Goal: Find specific page/section: Find specific page/section

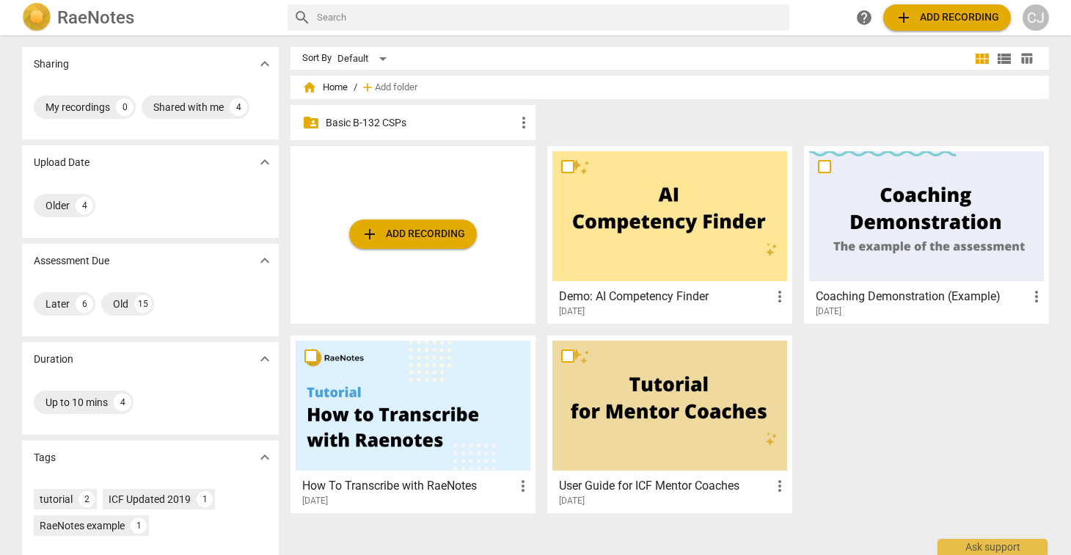
scroll to position [106, 0]
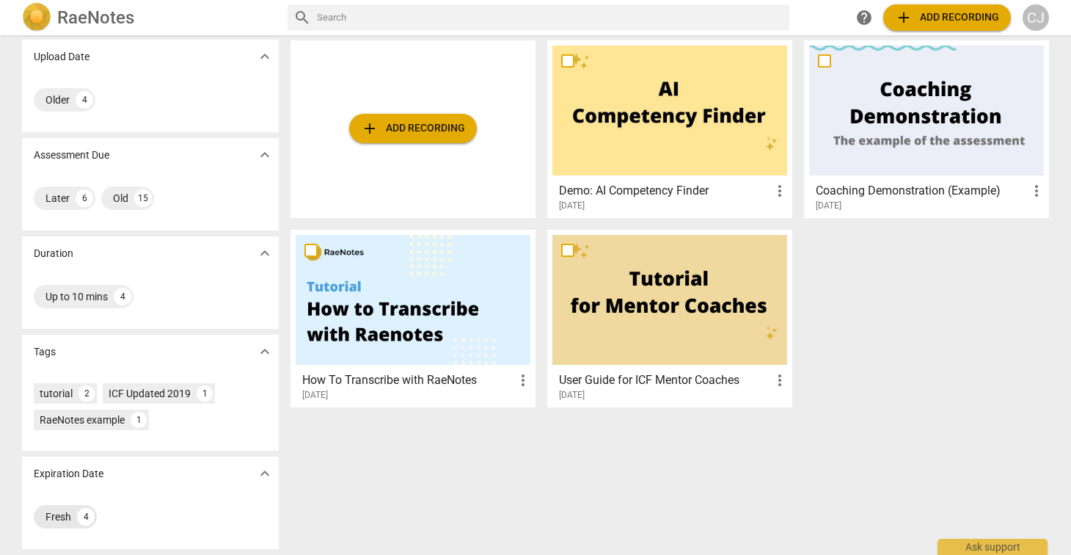
click at [57, 521] on div "Fresh" at bounding box center [58, 516] width 26 height 15
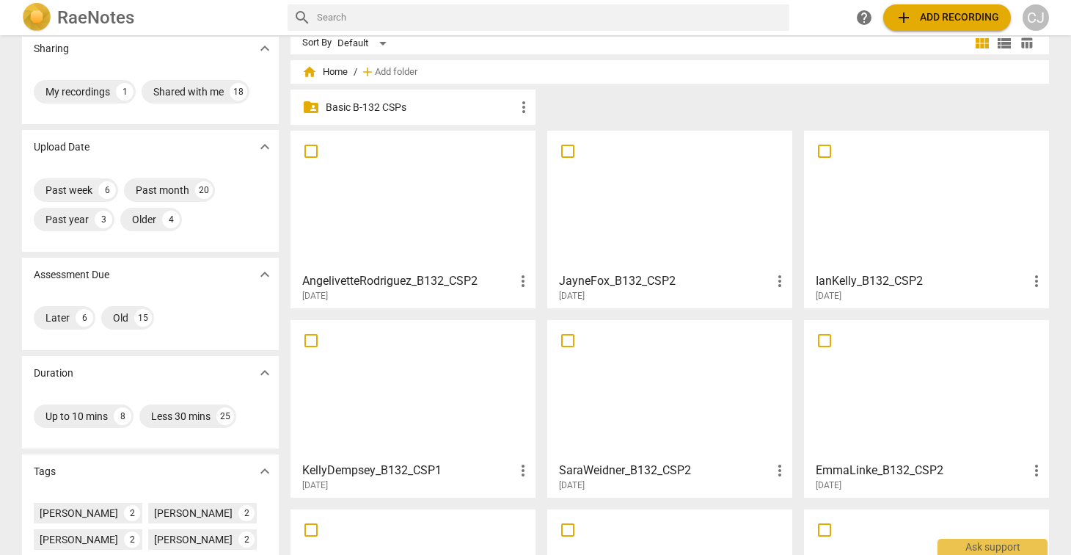
scroll to position [12, 0]
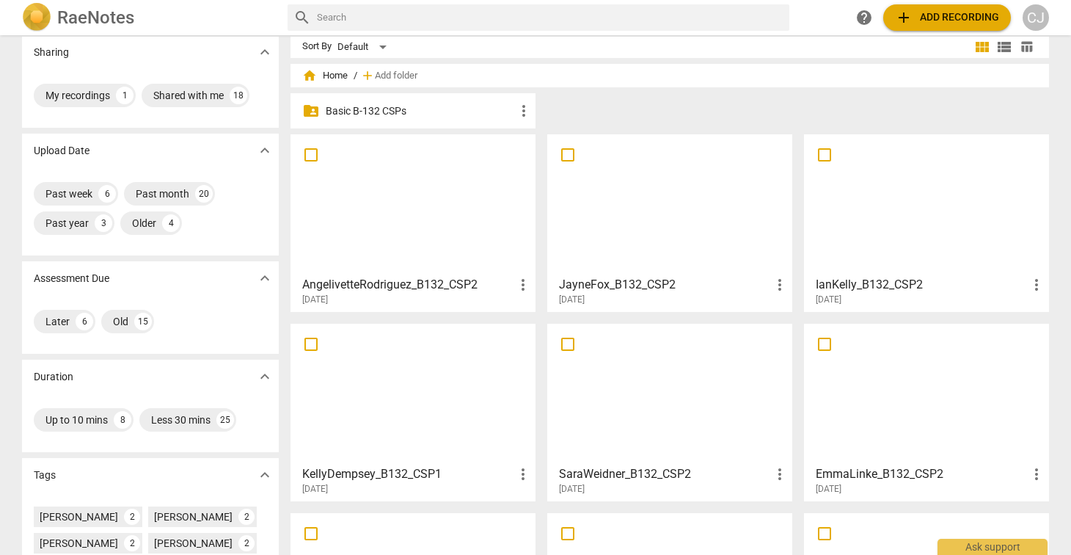
click at [638, 213] on div at bounding box center [670, 204] width 235 height 130
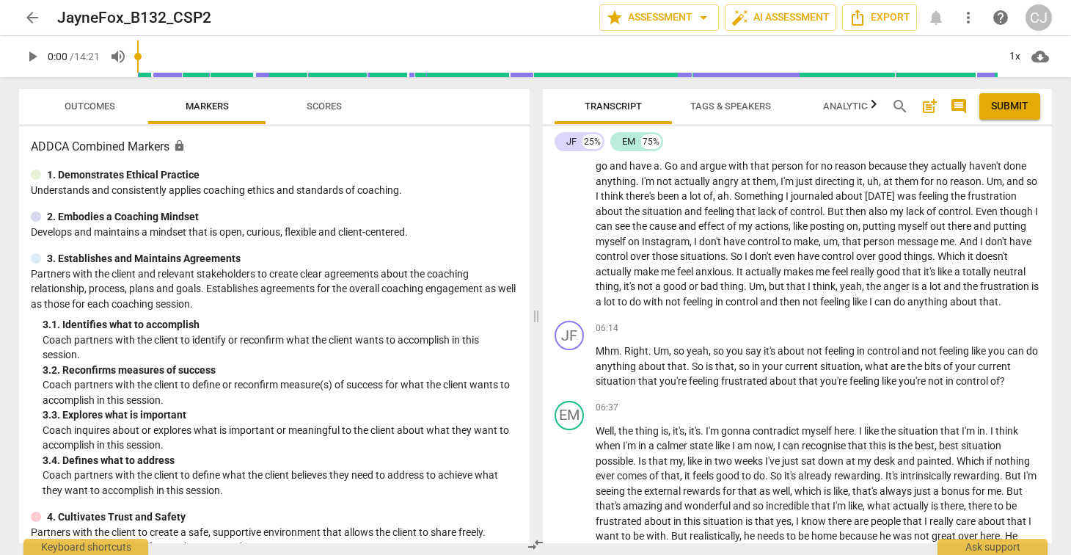
scroll to position [1408, 0]
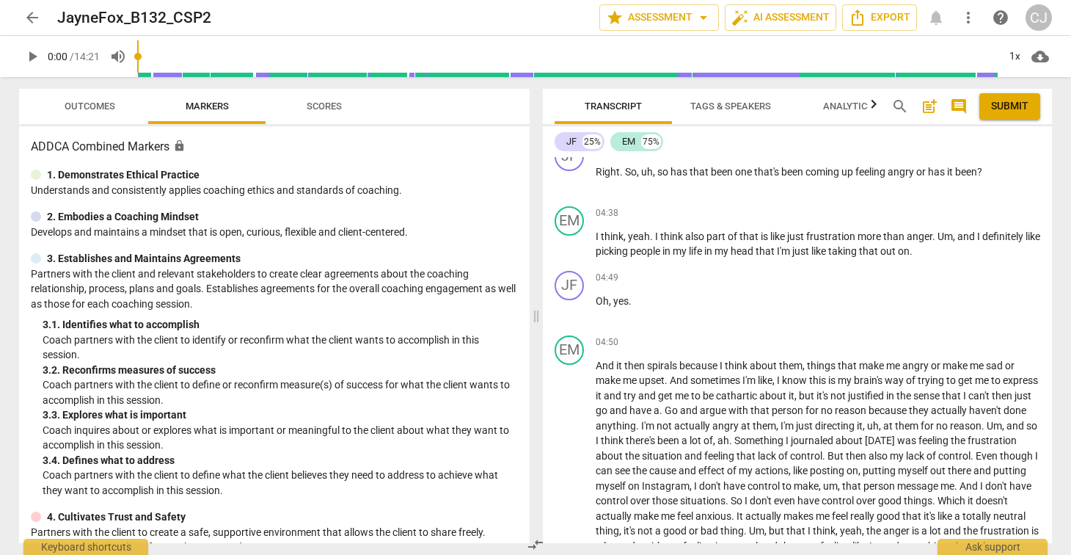
click at [32, 16] on span "arrow_back" at bounding box center [32, 18] width 18 height 18
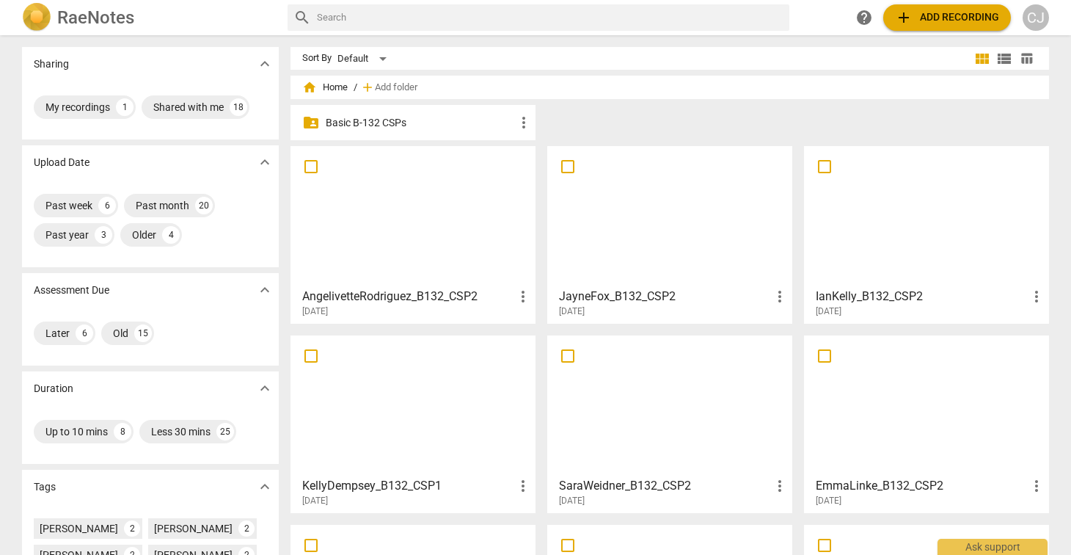
click at [385, 234] on div at bounding box center [413, 216] width 235 height 130
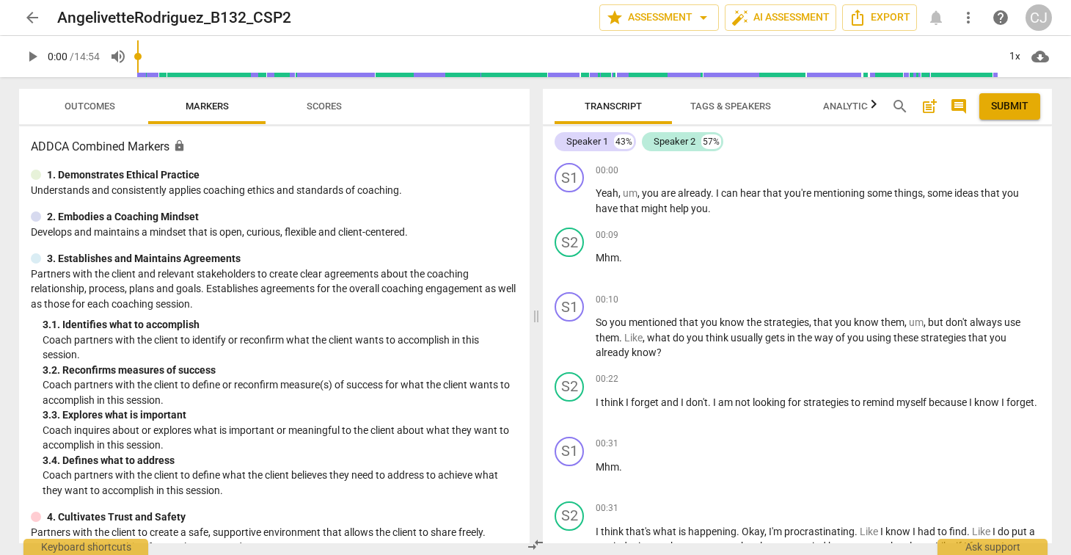
click at [26, 20] on span "arrow_back" at bounding box center [32, 18] width 18 height 18
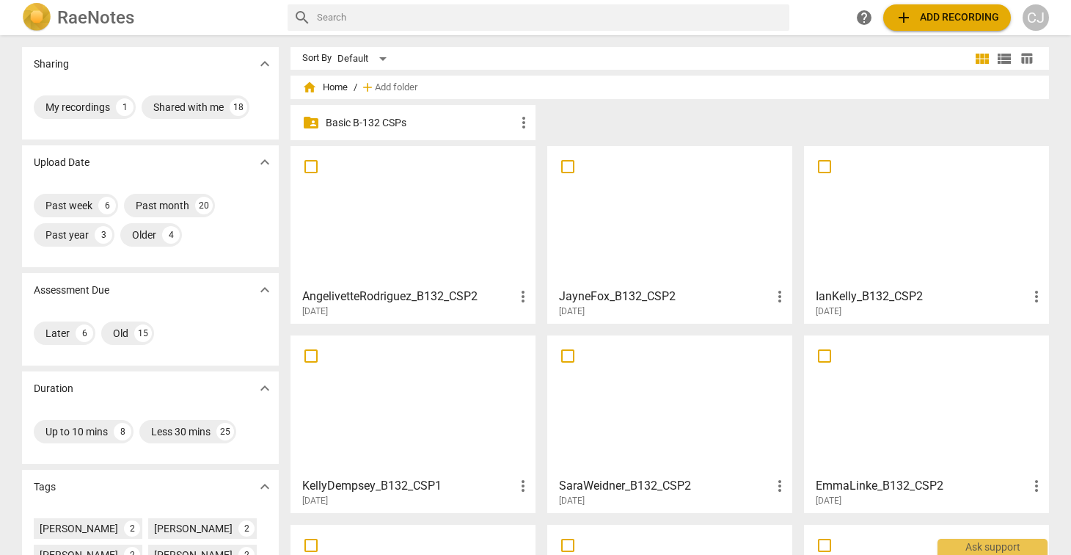
click at [867, 262] on div at bounding box center [926, 216] width 235 height 130
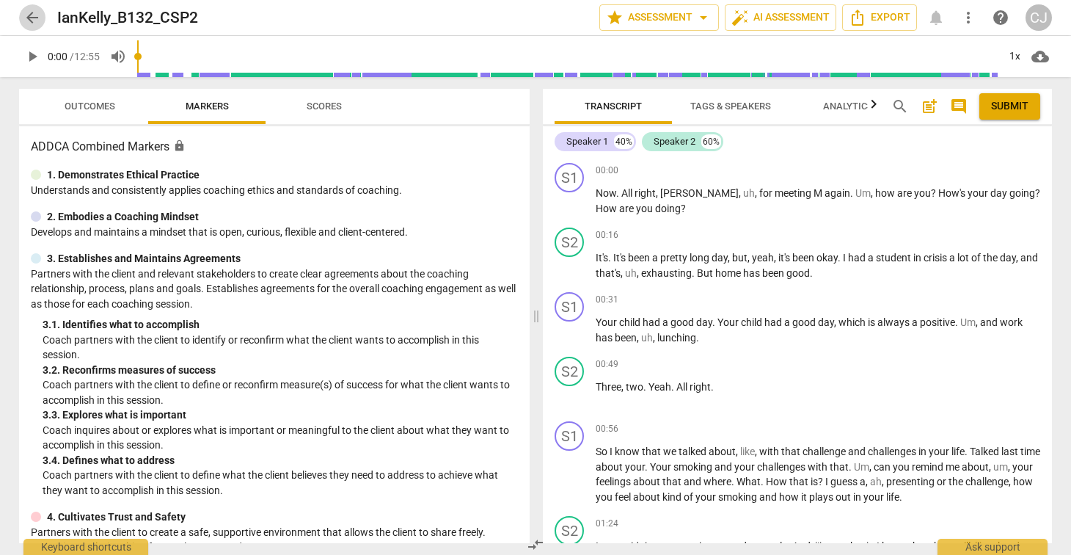
click at [32, 18] on span "arrow_back" at bounding box center [32, 18] width 18 height 18
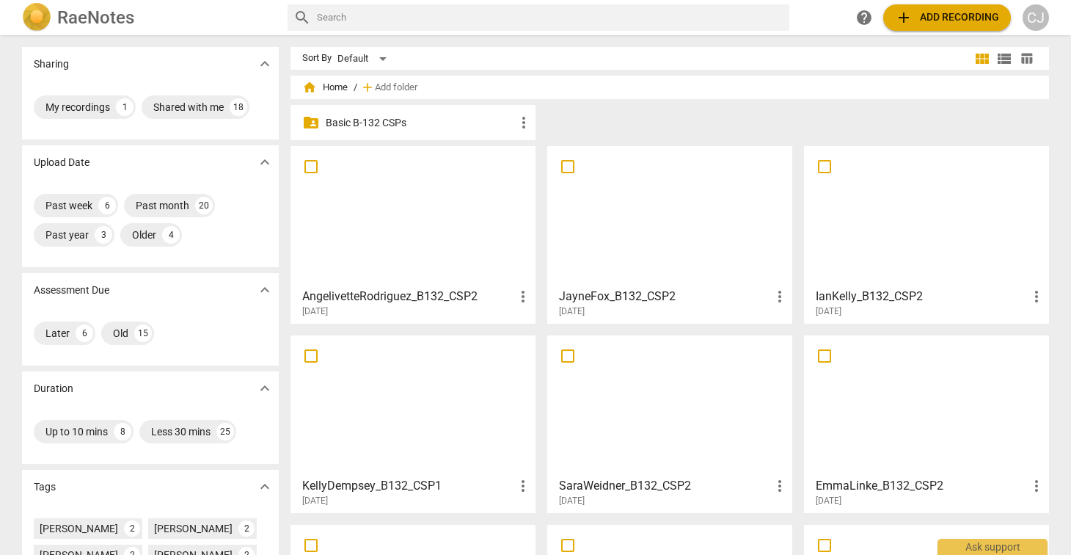
click at [412, 387] on div at bounding box center [413, 406] width 235 height 130
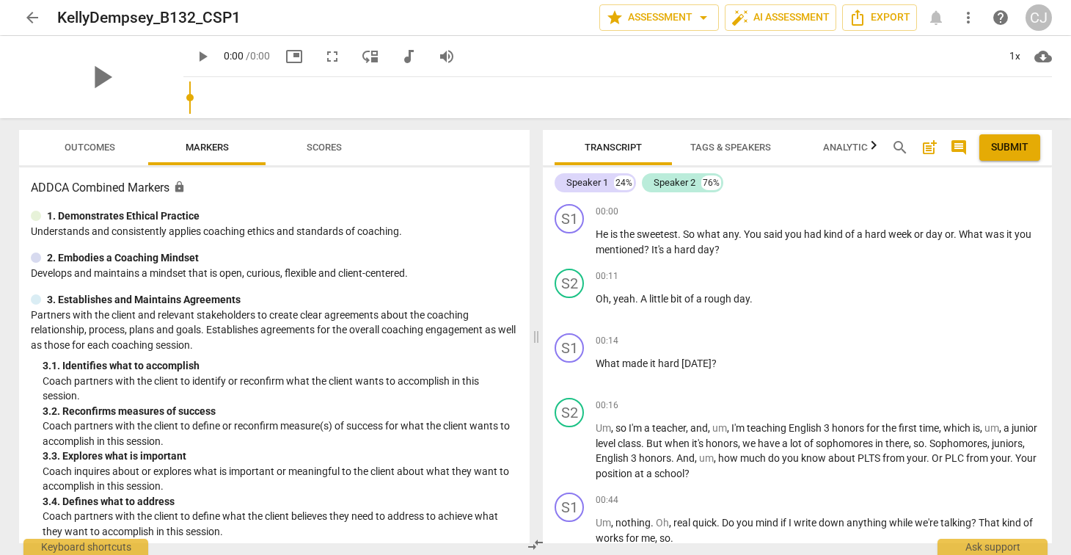
click at [32, 23] on span "arrow_back" at bounding box center [32, 18] width 18 height 18
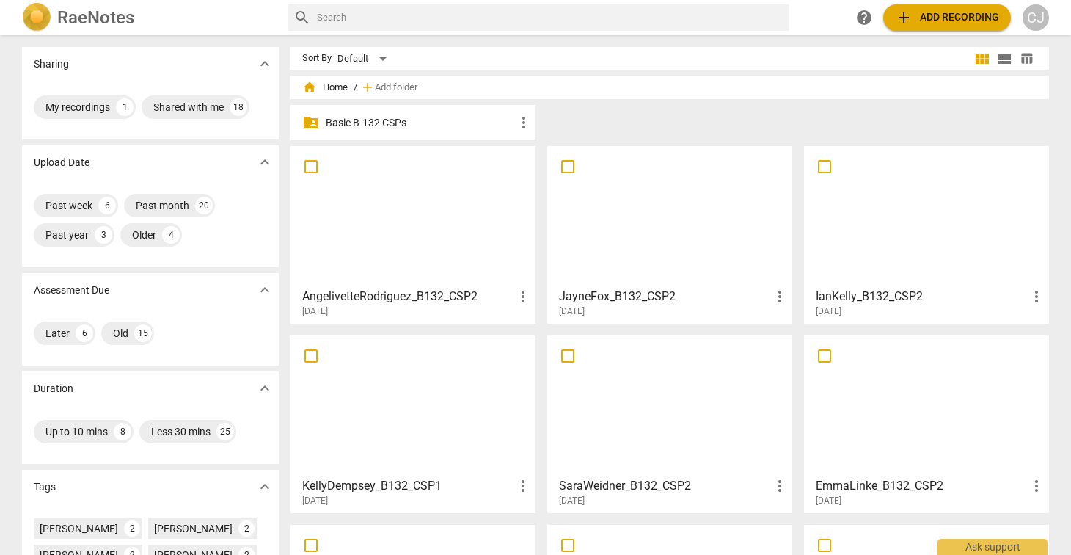
click at [646, 370] on div at bounding box center [670, 406] width 235 height 130
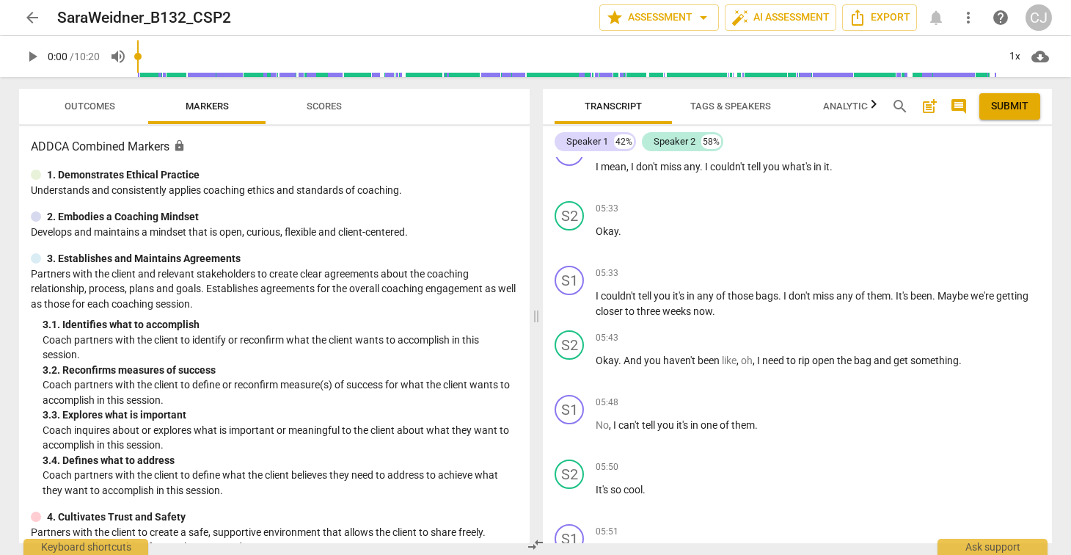
scroll to position [3249, 0]
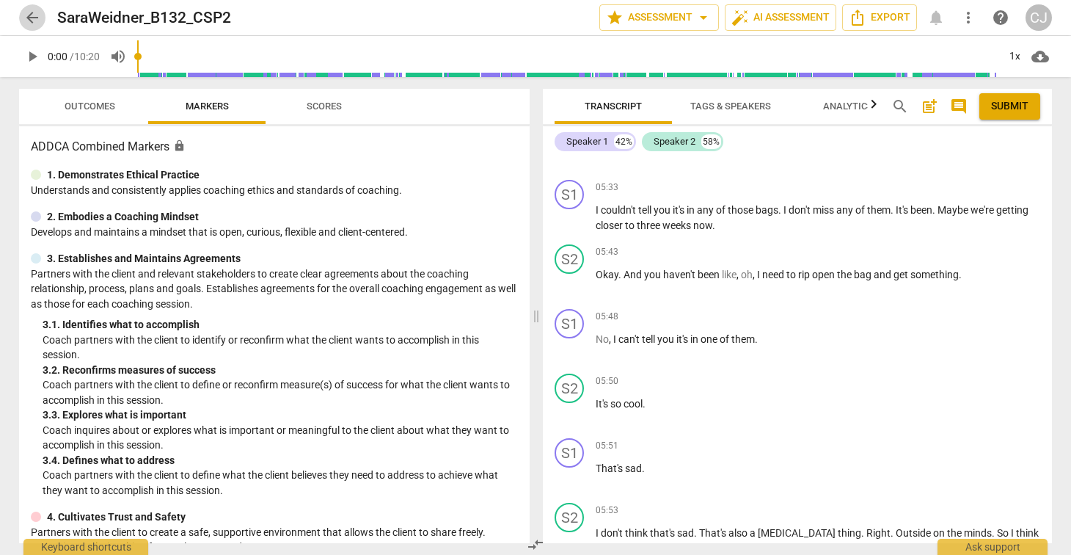
click at [32, 21] on span "arrow_back" at bounding box center [32, 18] width 18 height 18
